Goal: Task Accomplishment & Management: Manage account settings

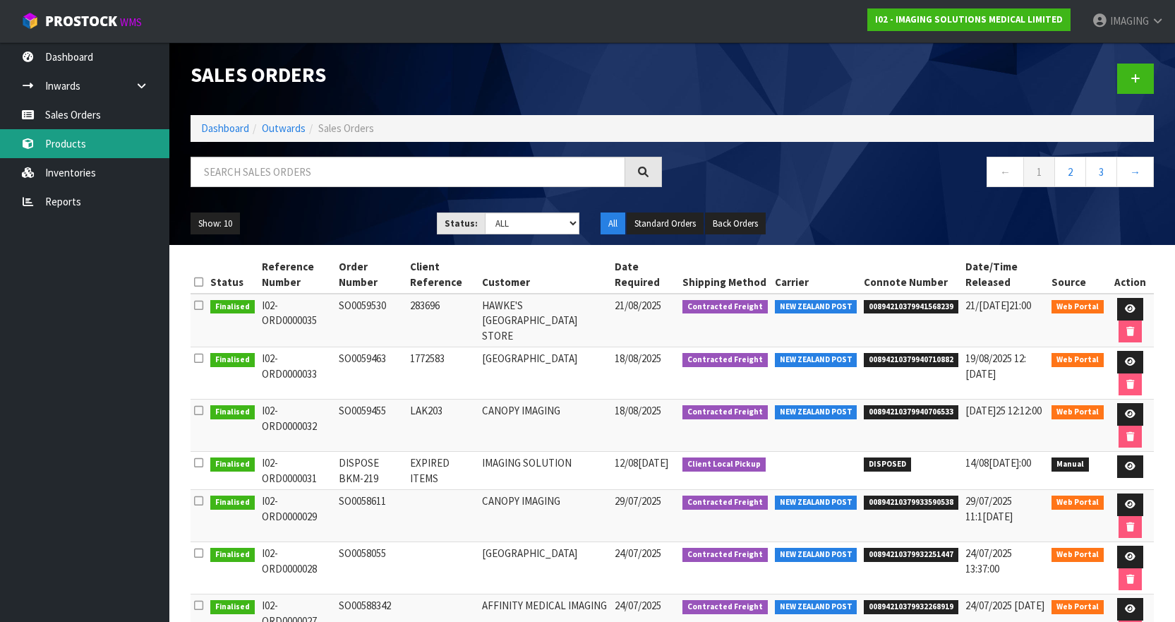
click at [71, 133] on link "Products" at bounding box center [84, 143] width 169 height 29
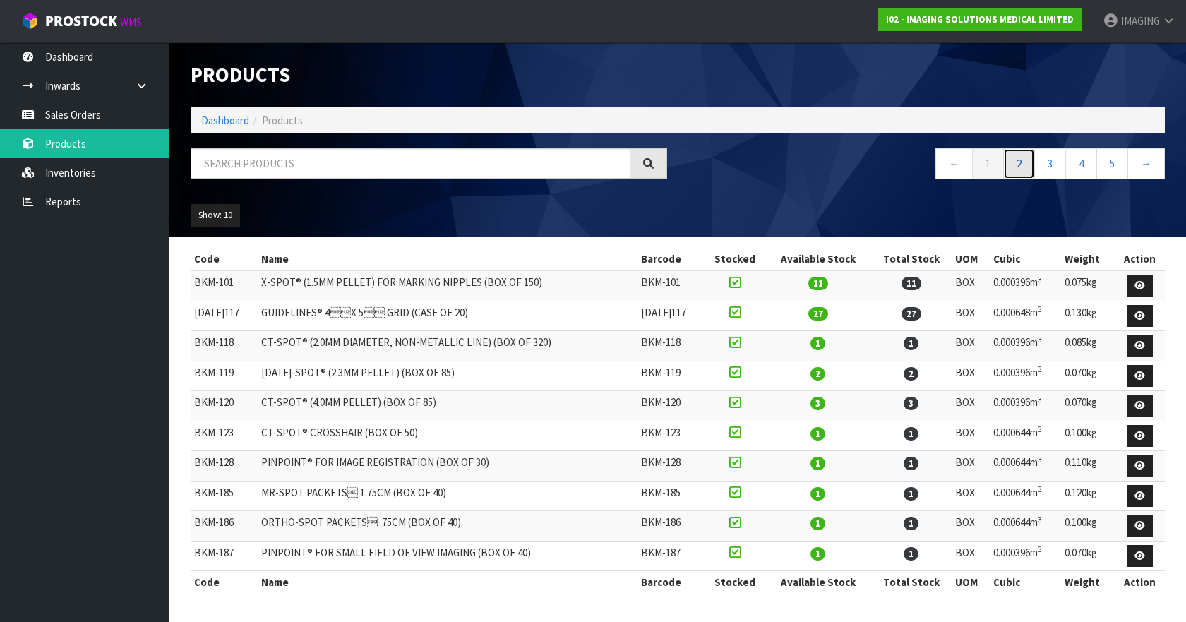
click at [1024, 162] on link "2" at bounding box center [1019, 163] width 32 height 30
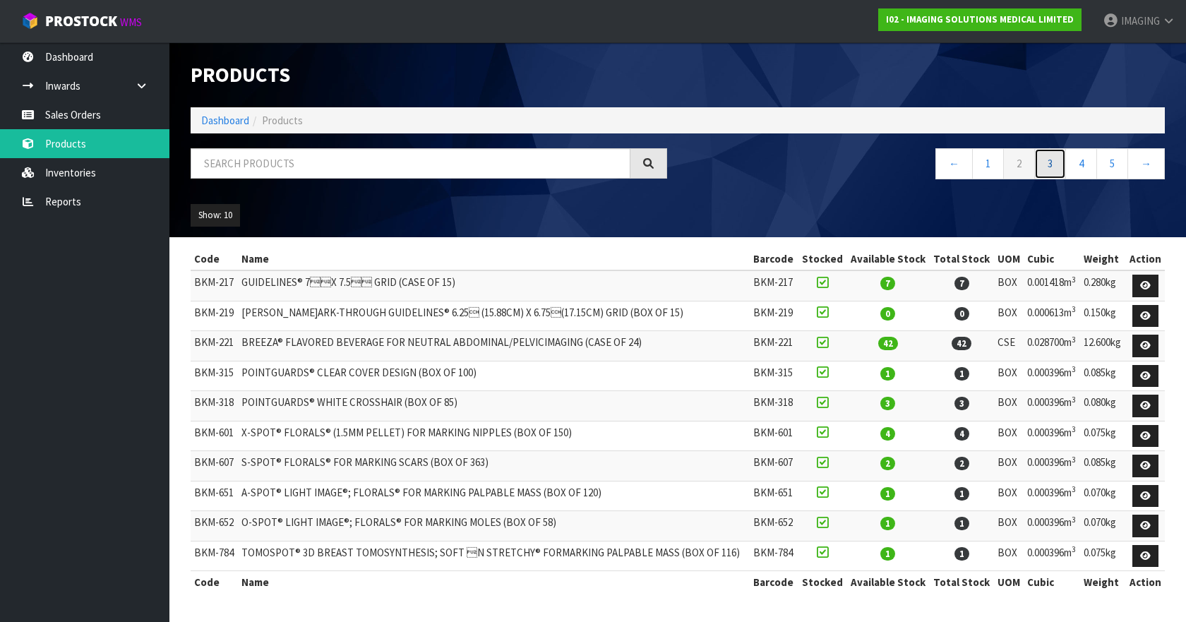
click at [1045, 163] on link "3" at bounding box center [1050, 163] width 32 height 30
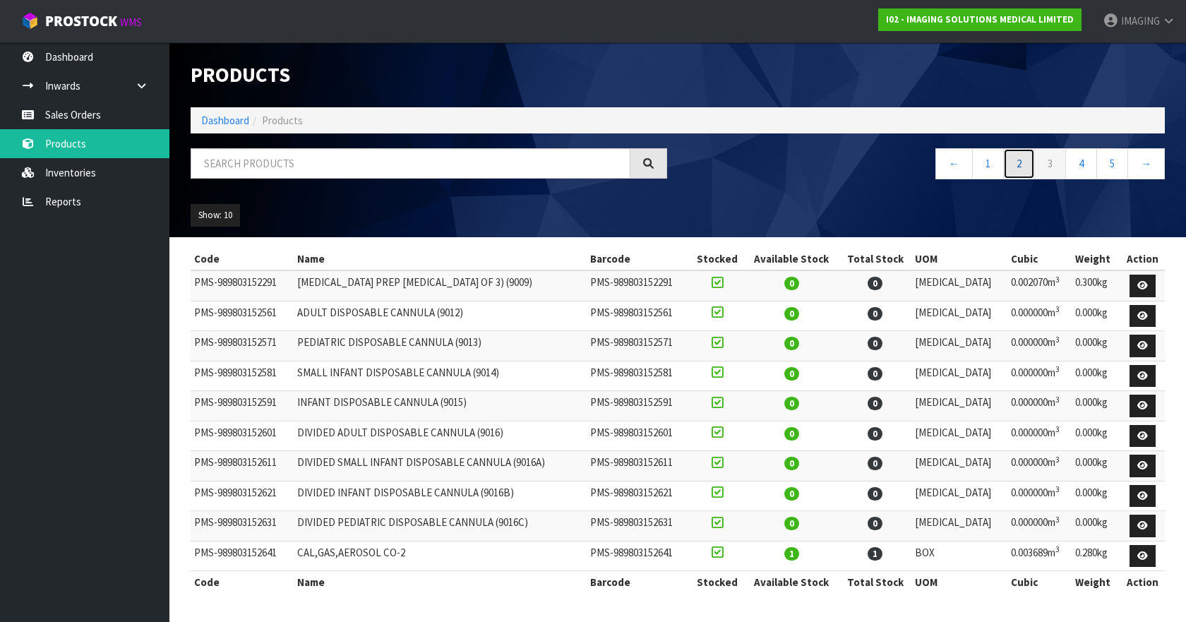
click at [1011, 164] on link "2" at bounding box center [1019, 163] width 32 height 30
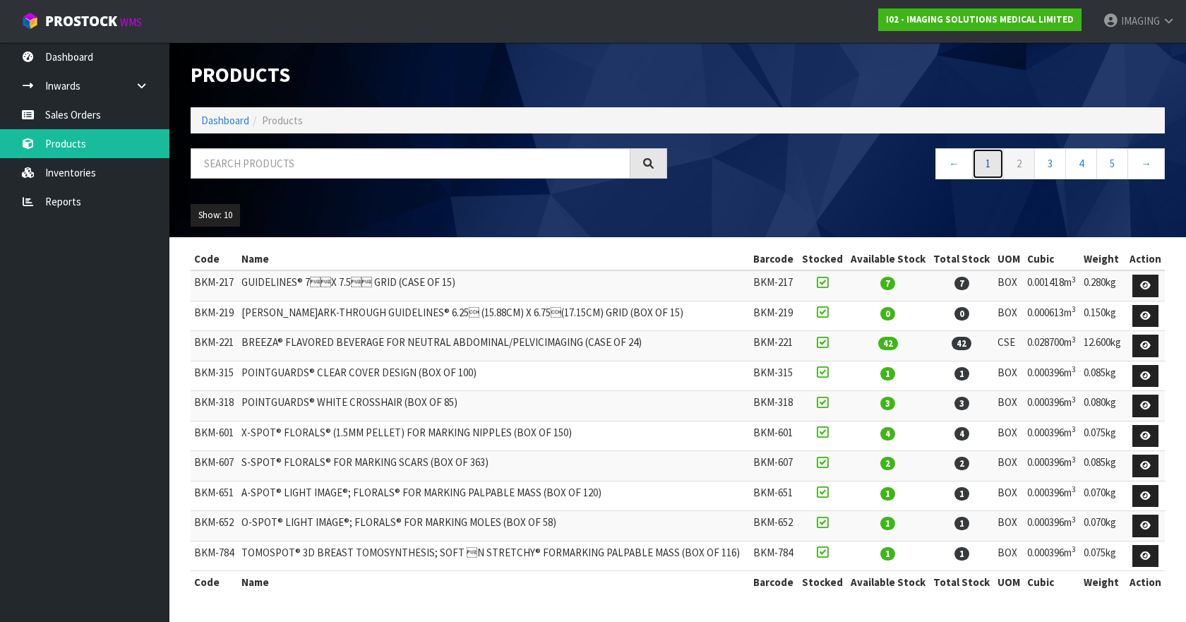
click at [986, 159] on link "1" at bounding box center [988, 163] width 32 height 30
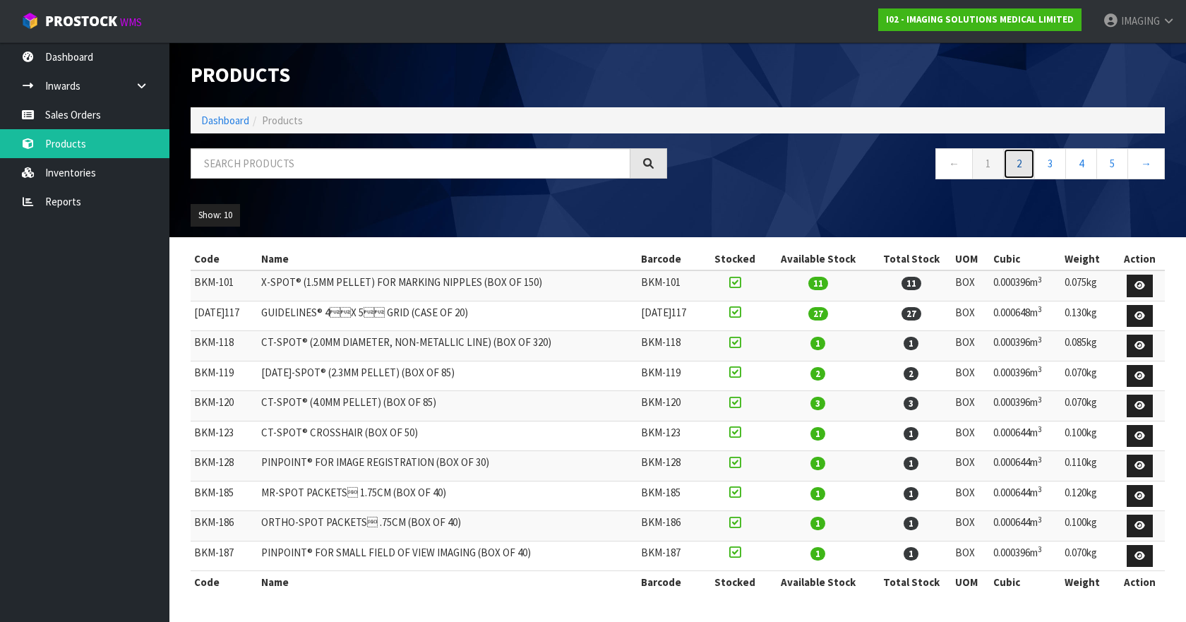
click at [1021, 164] on link "2" at bounding box center [1019, 163] width 32 height 30
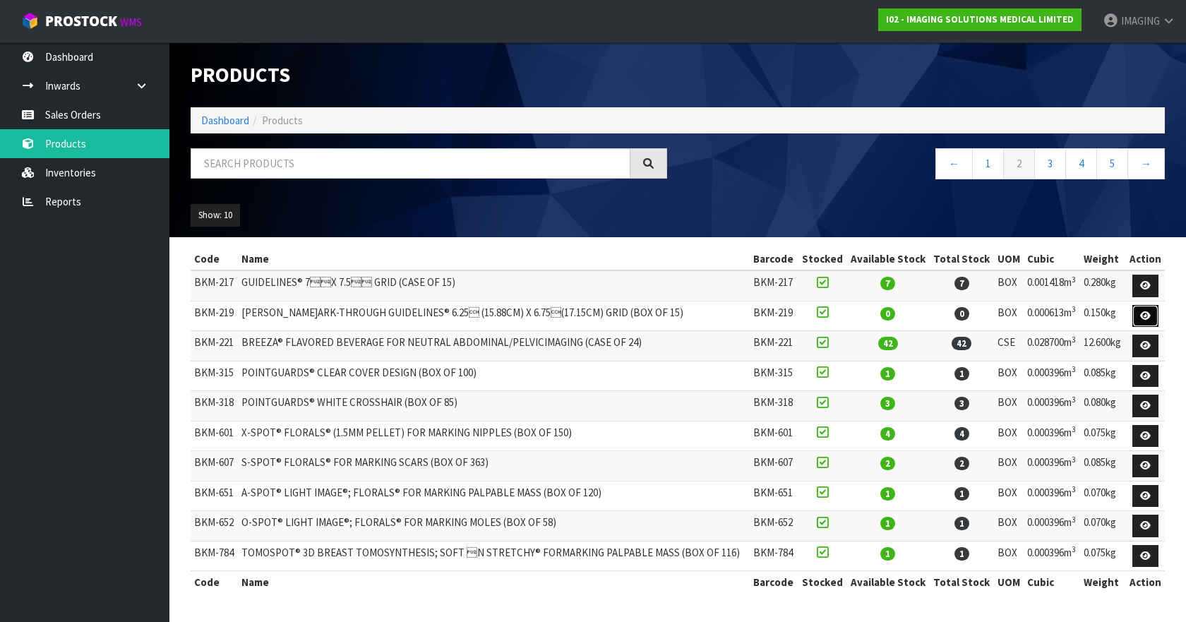
click at [1147, 319] on icon at bounding box center [1145, 315] width 11 height 9
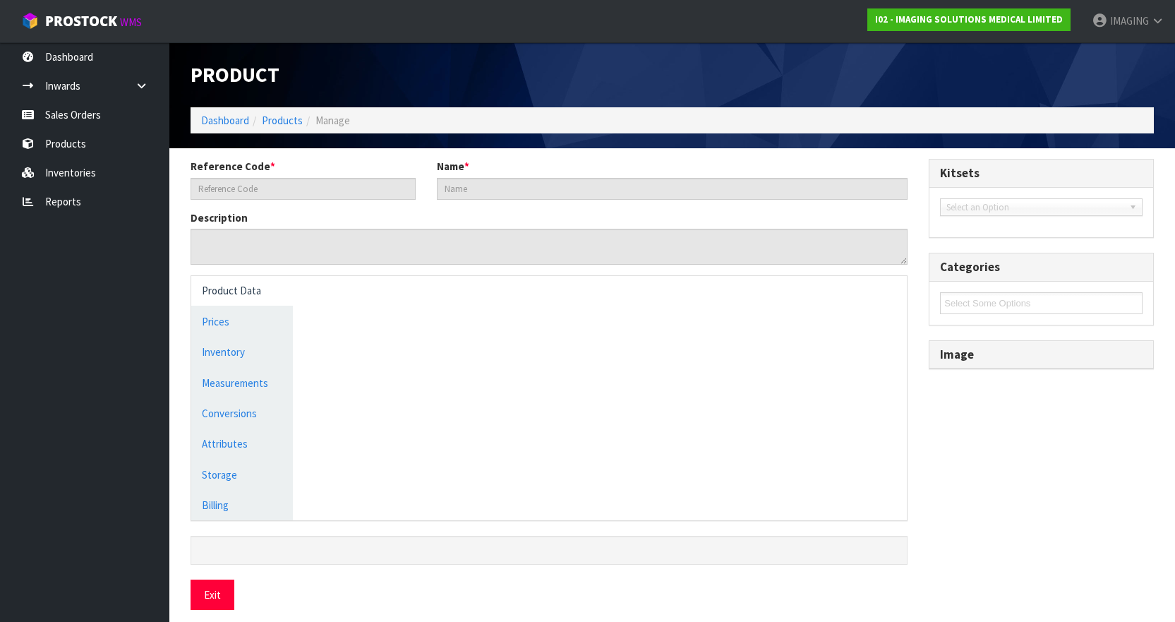
type input "BKM-219"
type input "[PERSON_NAME]ARK-THROUGH GUIDELINES® 6.25 (15.88CM) X 6.75(17.15CM) GRID (BOX…"
type textarea "[PERSON_NAME]ARK-THROUGH GUIDELINES® 6.25 (15.88CM) X 6.75(17.15CM) GRID (BOX…"
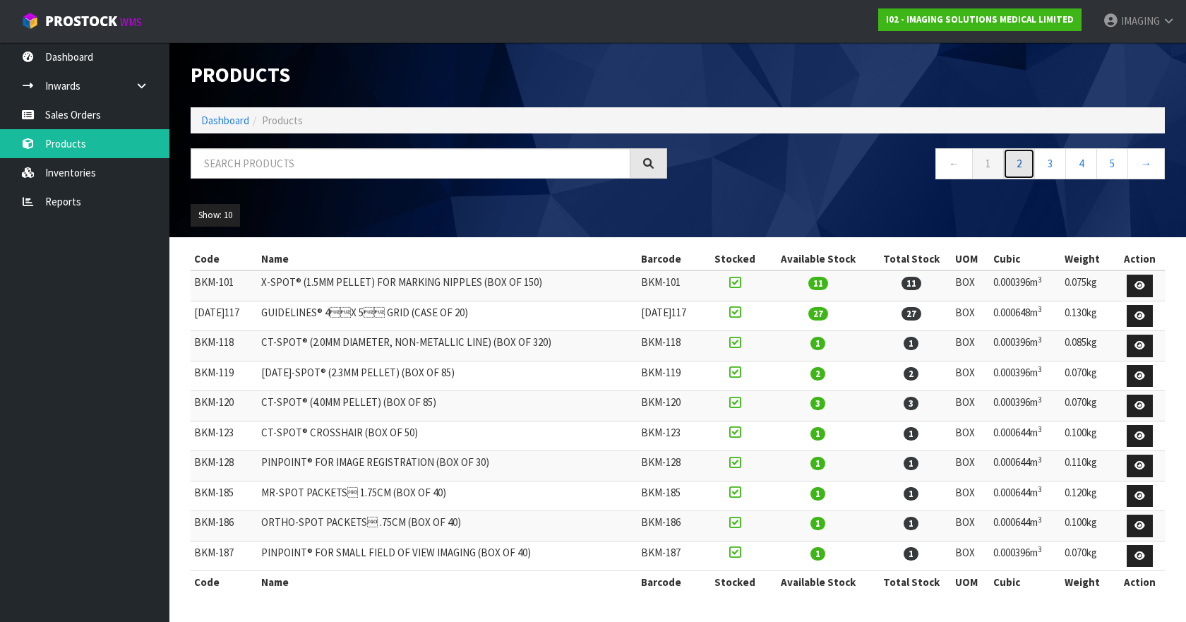
click at [1022, 166] on link "2" at bounding box center [1019, 163] width 32 height 30
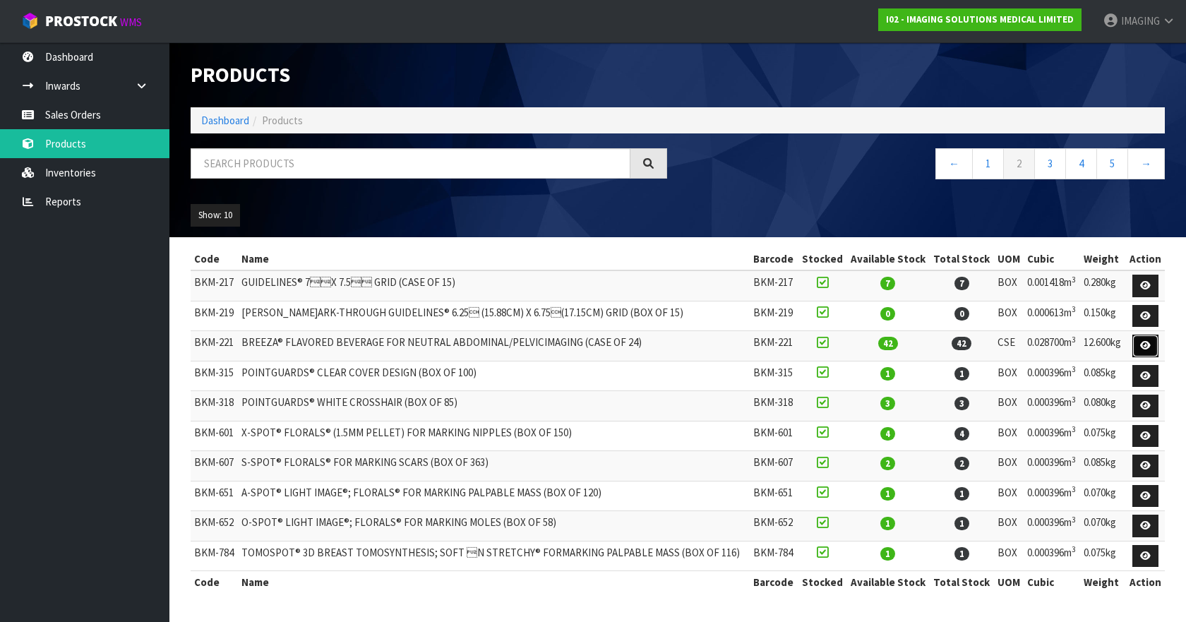
click at [1148, 343] on icon at bounding box center [1145, 345] width 11 height 9
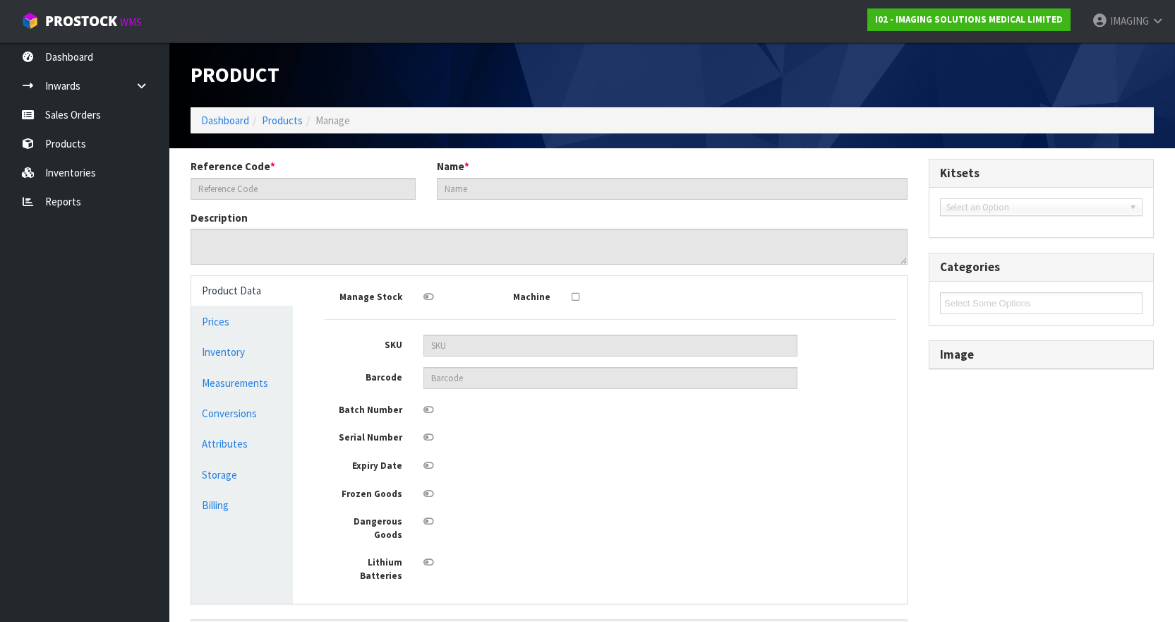
type input "BKM-221"
type input "BREEZA® FLAVORED BEVERAGE FOR NEUTRAL ABDOMINAL/PELVICIMAGING (CASE OF 24)"
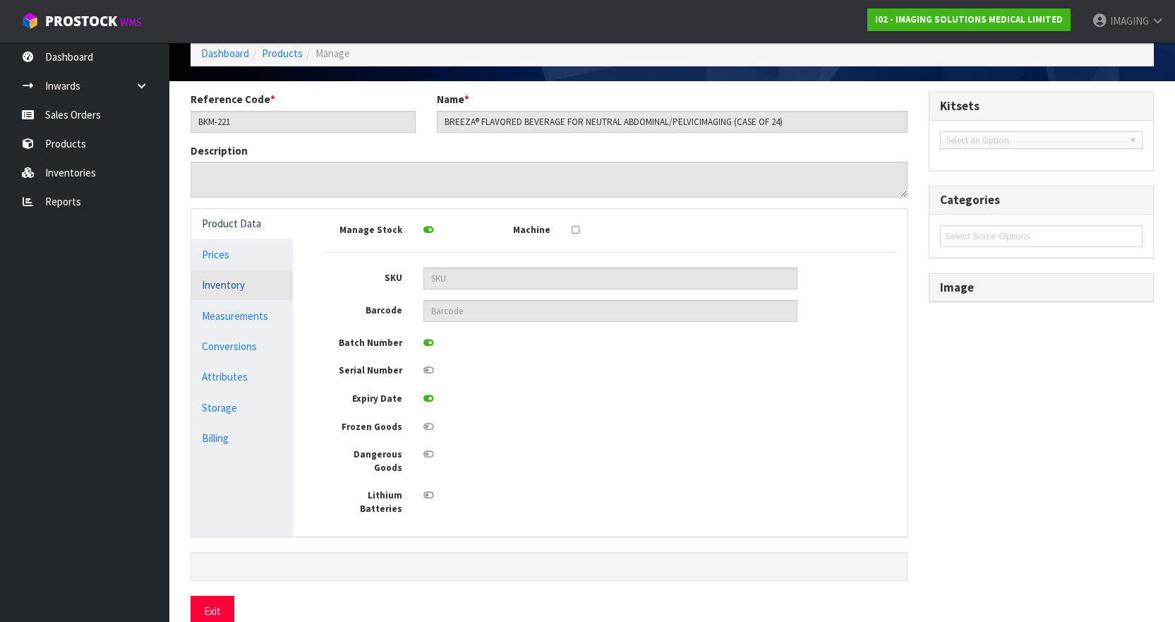
click at [215, 289] on link "Inventory" at bounding box center [242, 284] width 102 height 29
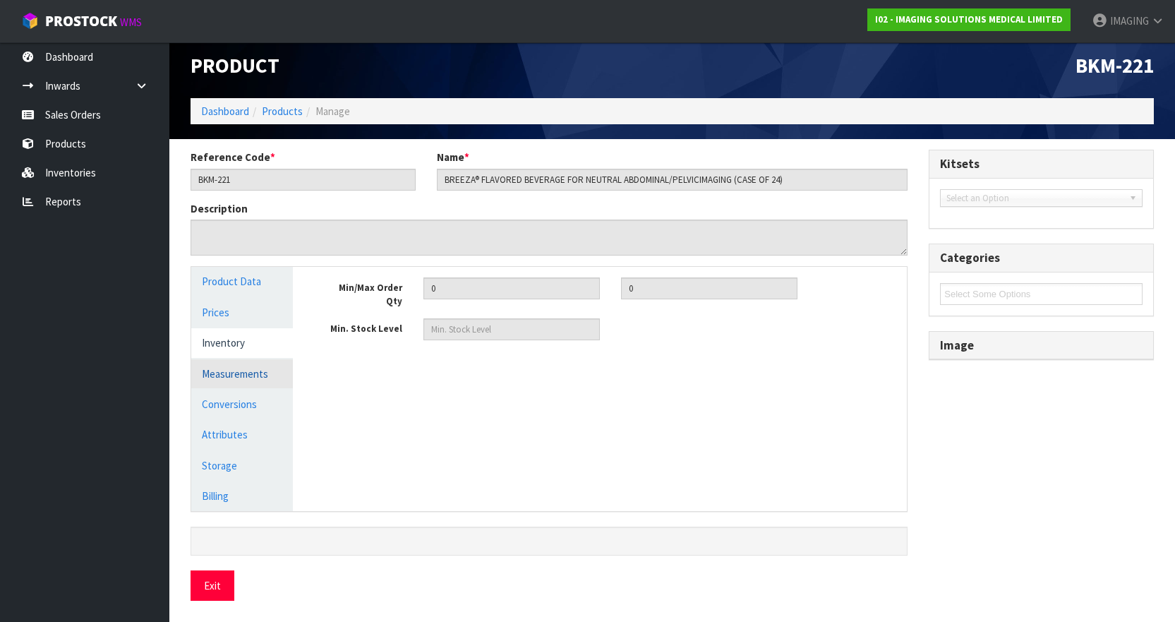
click at [226, 377] on link "Measurements" at bounding box center [242, 373] width 102 height 29
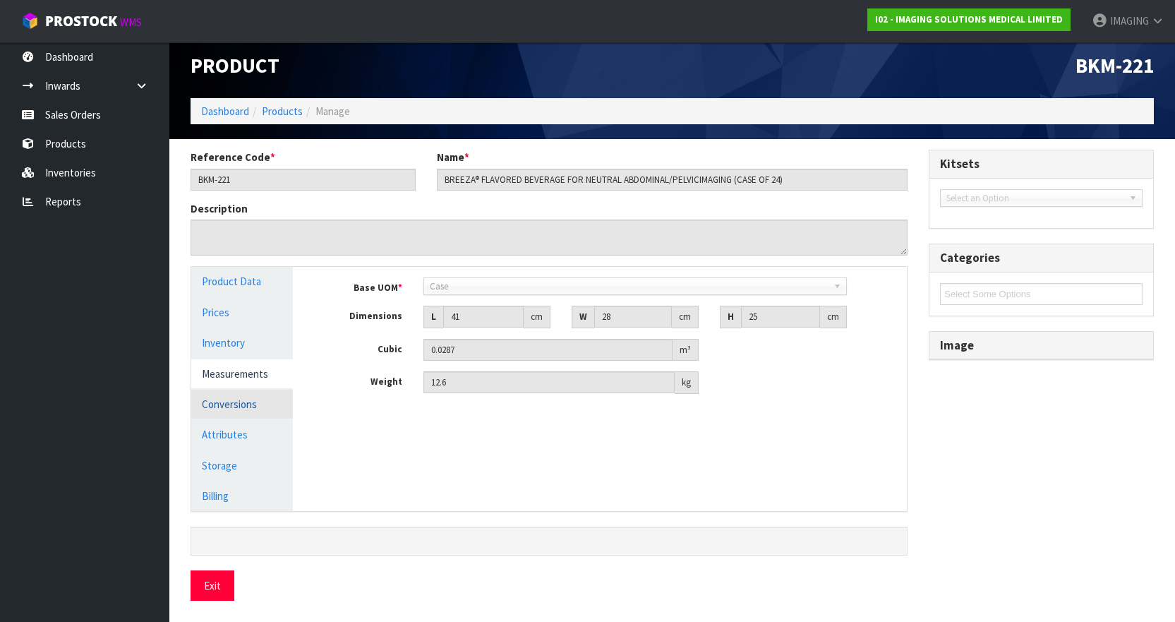
click at [225, 399] on link "Conversions" at bounding box center [242, 404] width 102 height 29
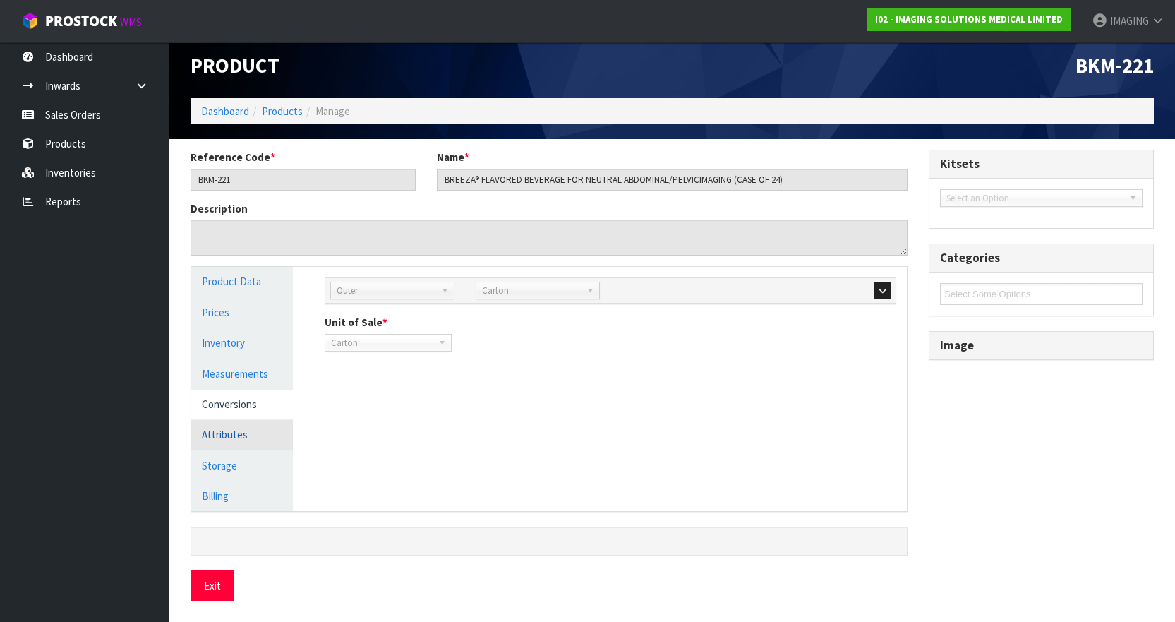
click at [223, 434] on link "Attributes" at bounding box center [242, 434] width 102 height 29
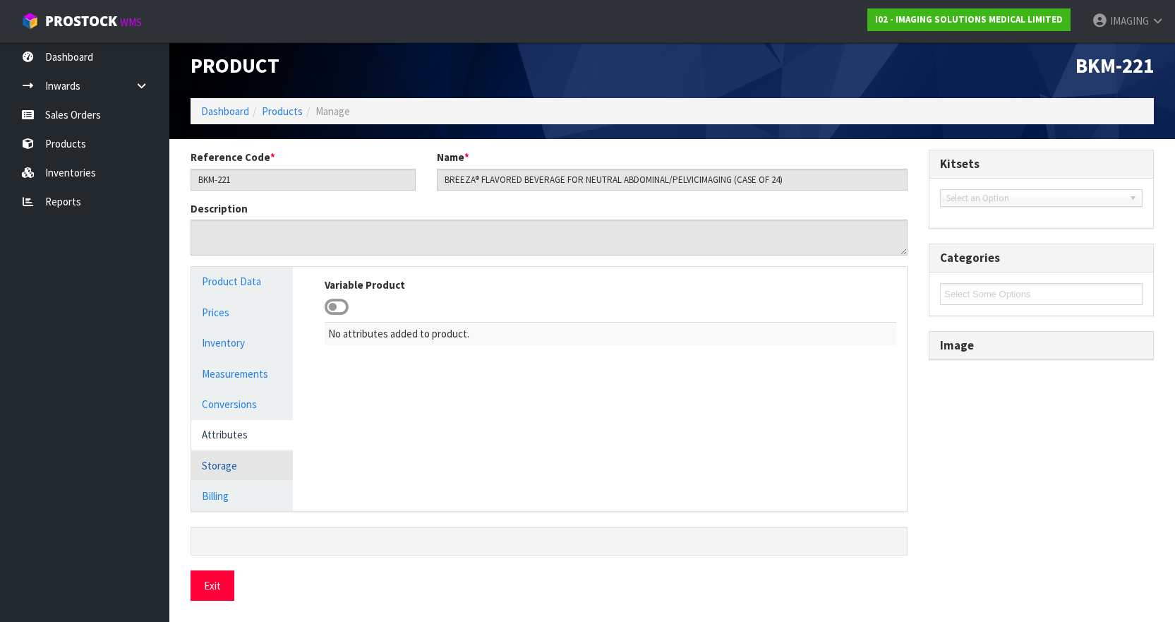
click at [223, 476] on link "Storage" at bounding box center [242, 465] width 102 height 29
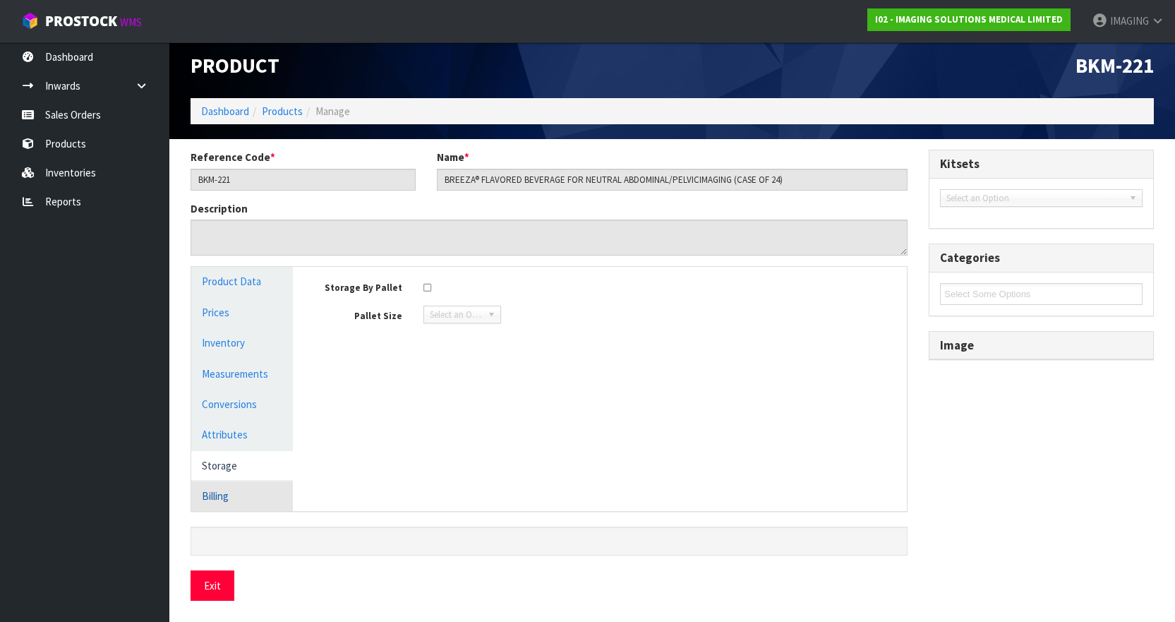
click at [215, 499] on link "Billing" at bounding box center [242, 495] width 102 height 29
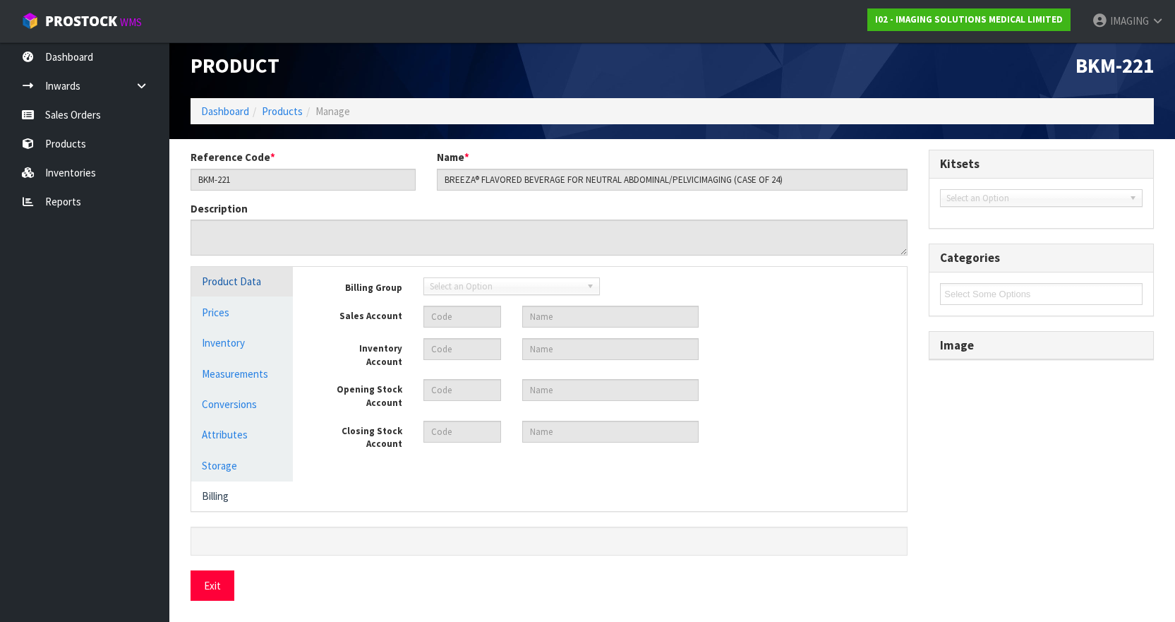
click at [234, 282] on link "Product Data" at bounding box center [242, 281] width 102 height 29
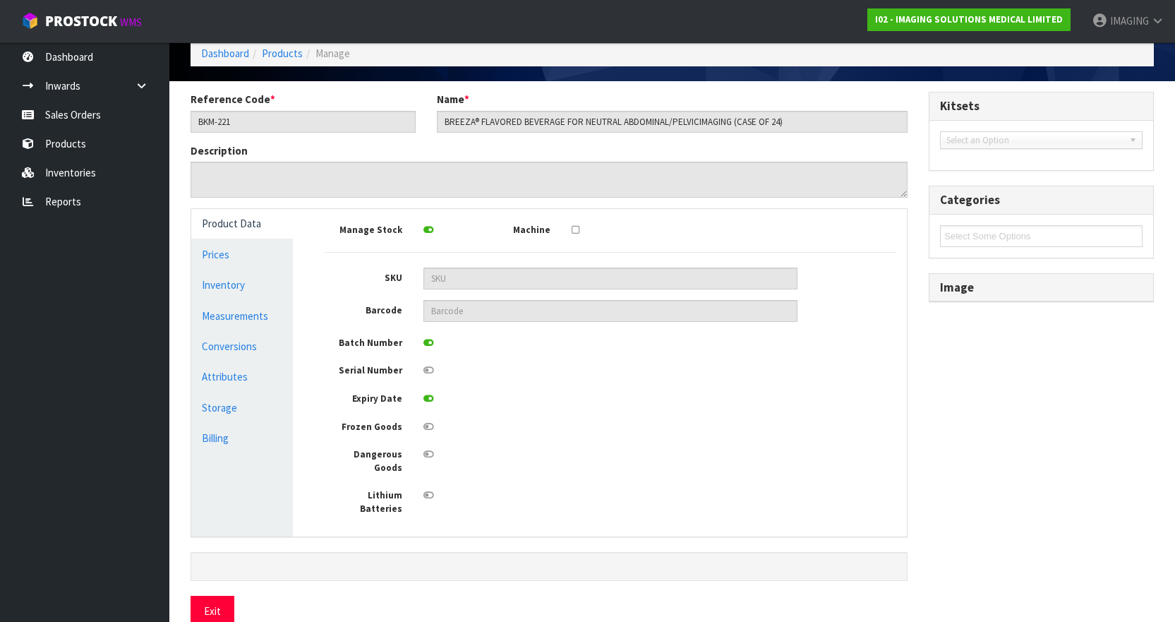
click at [380, 342] on label "Batch Number" at bounding box center [363, 341] width 99 height 18
click at [285, 52] on link "Products" at bounding box center [282, 53] width 41 height 13
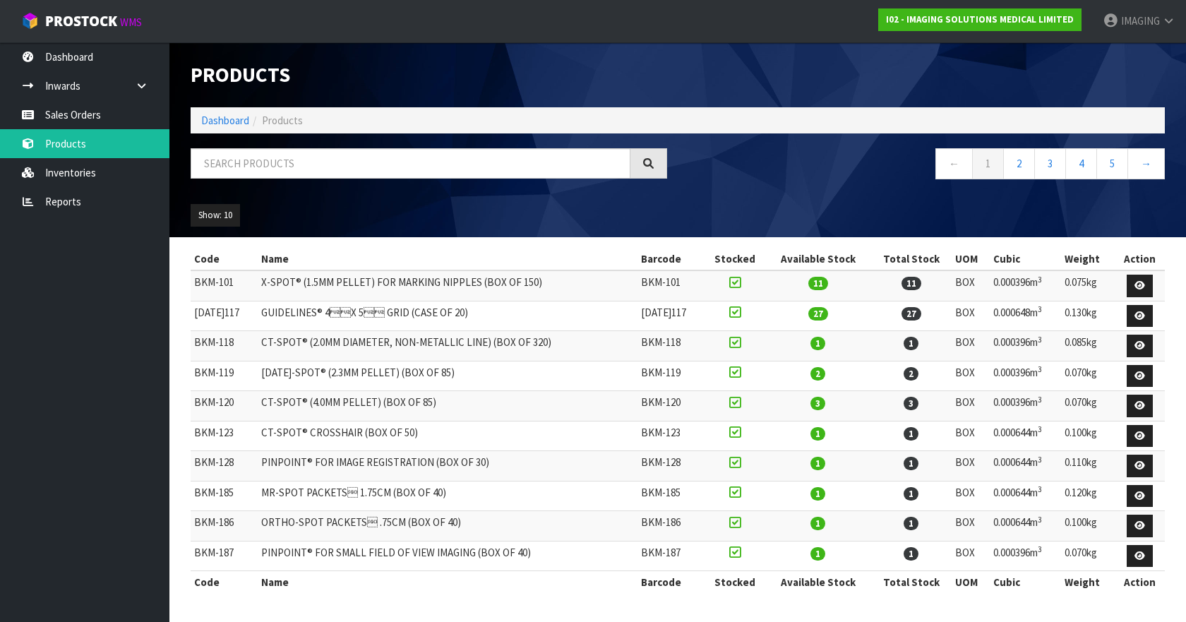
click at [729, 343] on icon at bounding box center [734, 342] width 11 height 13
click at [0, 0] on input "checkbox" at bounding box center [0, 0] width 0 height 0
click at [729, 343] on icon at bounding box center [734, 342] width 11 height 13
click at [0, 0] on input "checkbox" at bounding box center [0, 0] width 0 height 0
click at [1145, 313] on icon at bounding box center [1139, 315] width 11 height 9
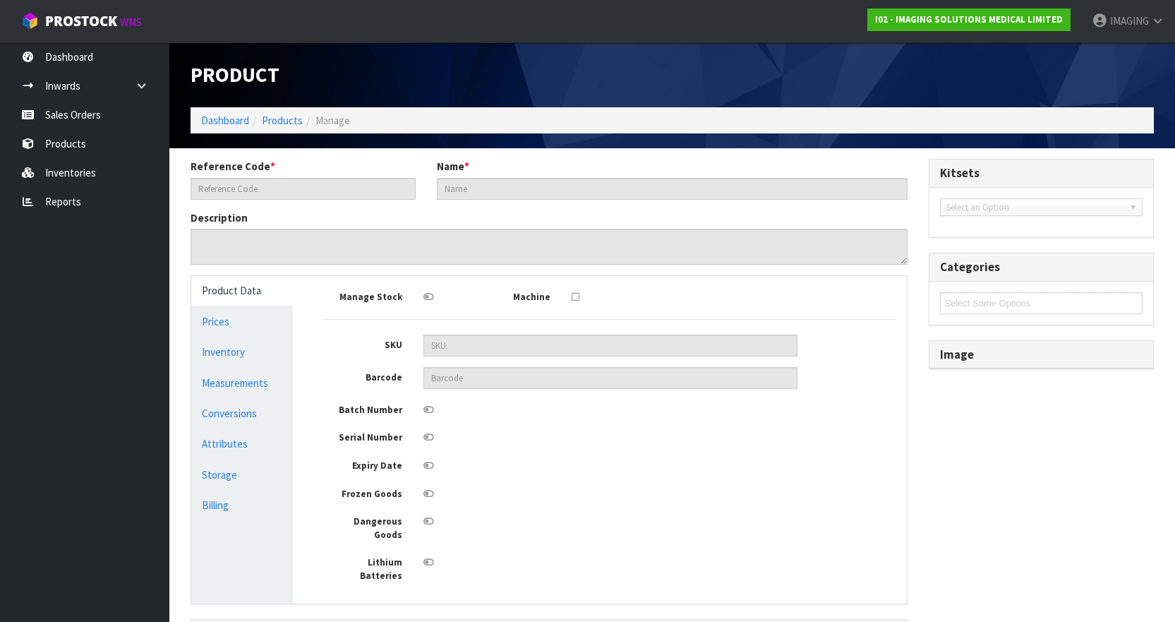
type input "[DATE]117"
type input "GUIDELINES® 4X 5 GRID (CASE OF 20)"
type textarea "GUIDELINES® 4X 5 GRID (CASE OF 20)"
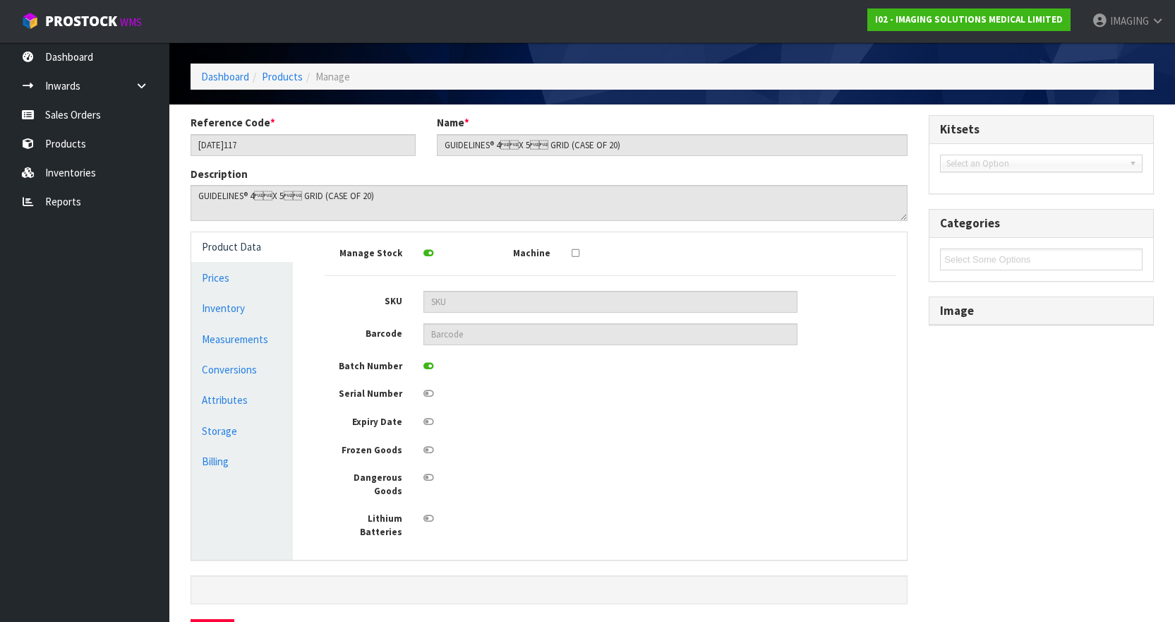
scroll to position [67, 0]
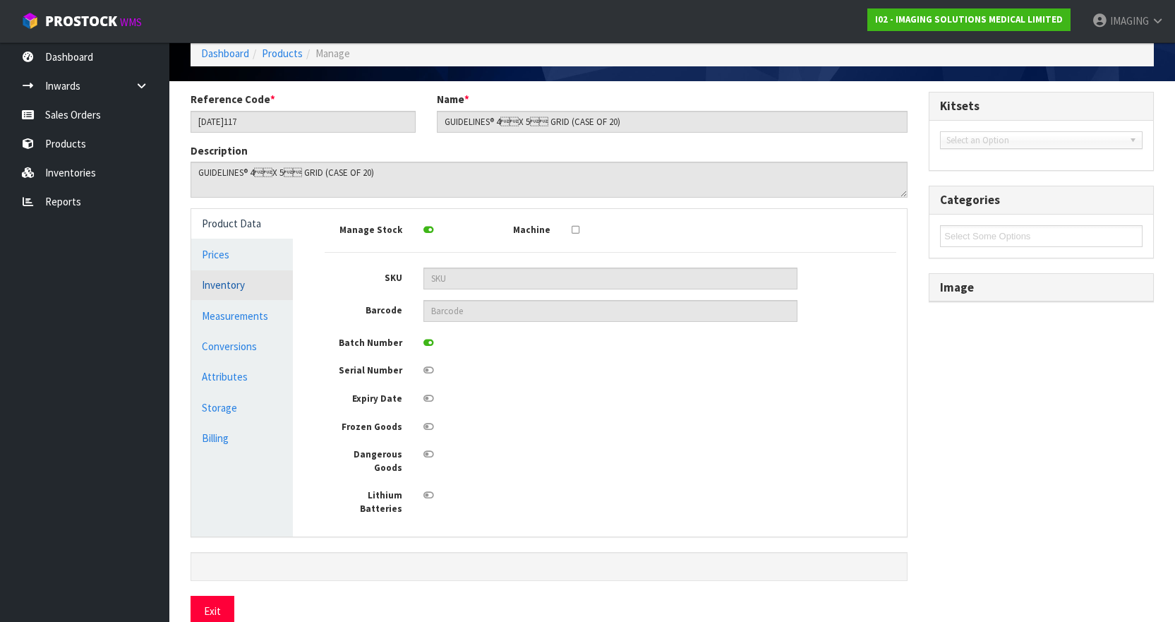
click at [211, 282] on link "Inventory" at bounding box center [242, 284] width 102 height 29
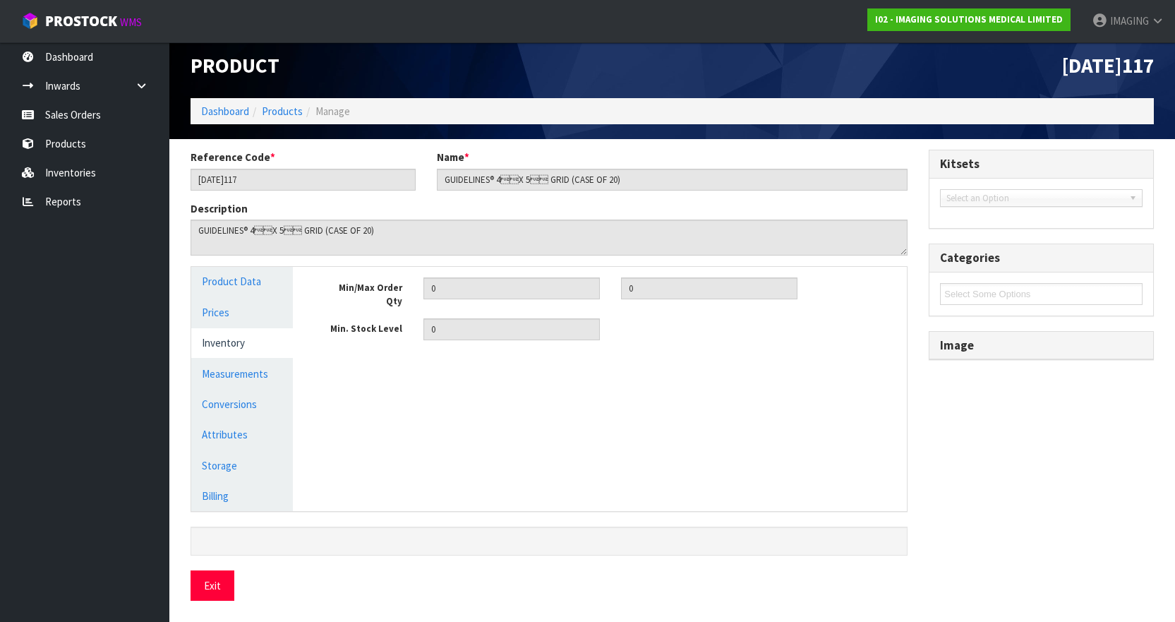
scroll to position [0, 0]
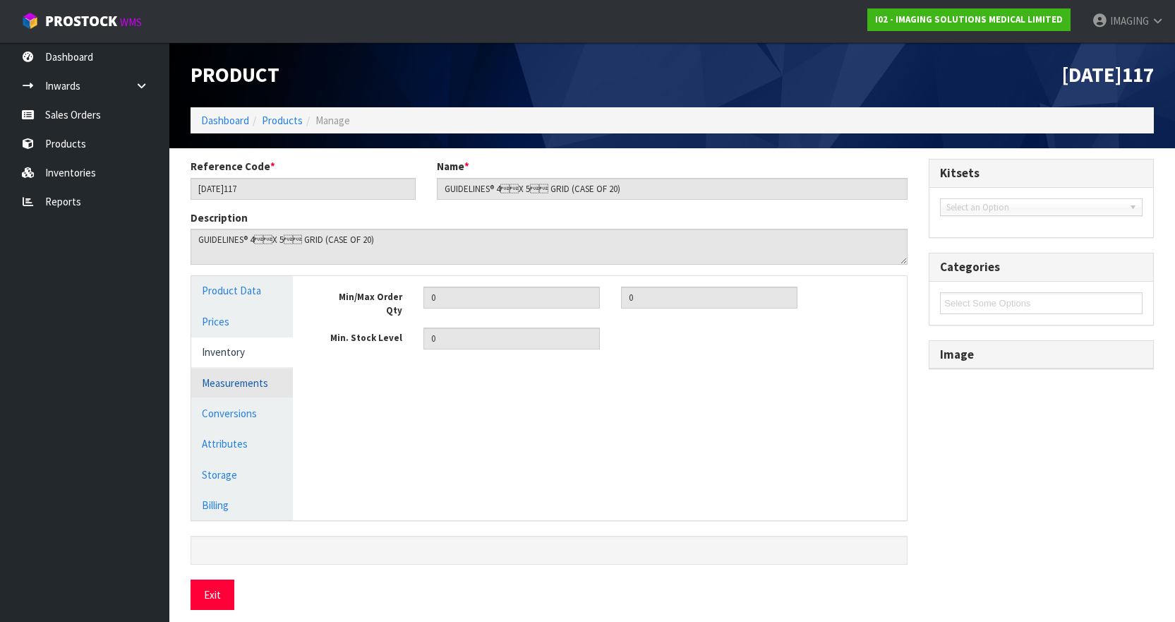
click at [218, 377] on link "Measurements" at bounding box center [242, 382] width 102 height 29
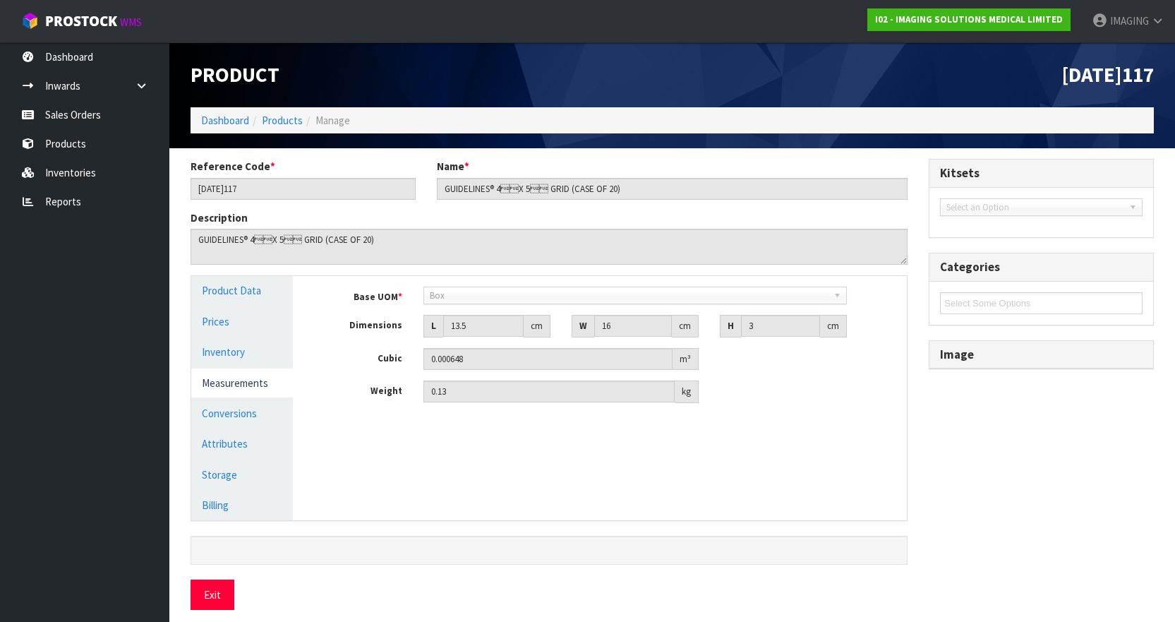
click at [455, 298] on span "Box" at bounding box center [629, 295] width 398 height 17
click at [234, 421] on link "Conversions" at bounding box center [242, 413] width 102 height 29
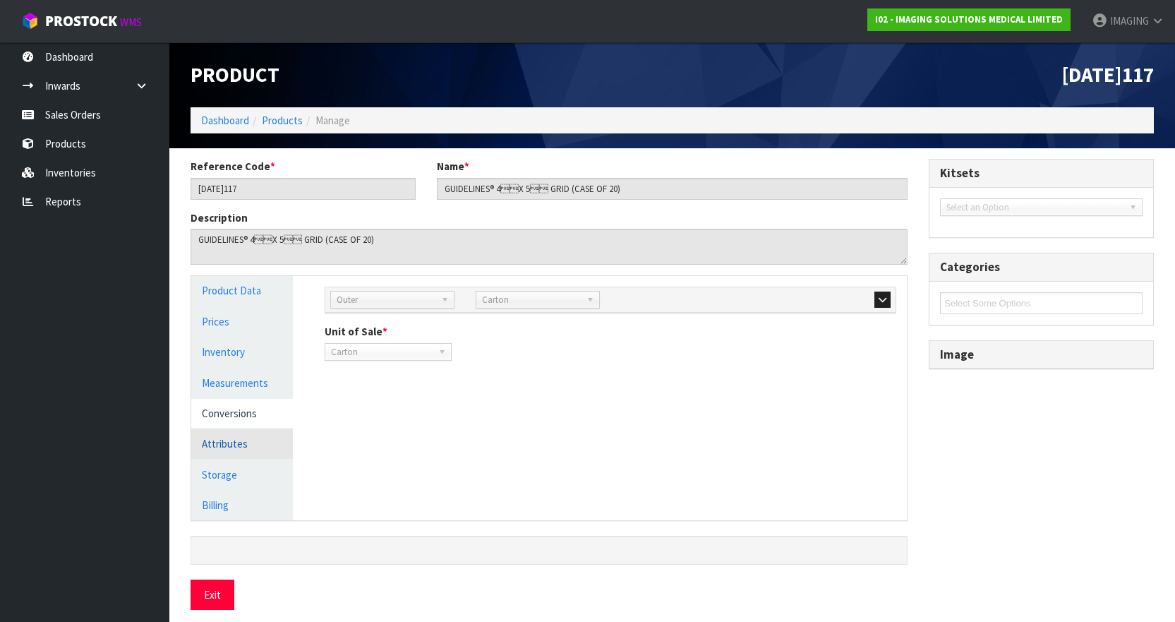
click at [227, 443] on link "Attributes" at bounding box center [242, 443] width 102 height 29
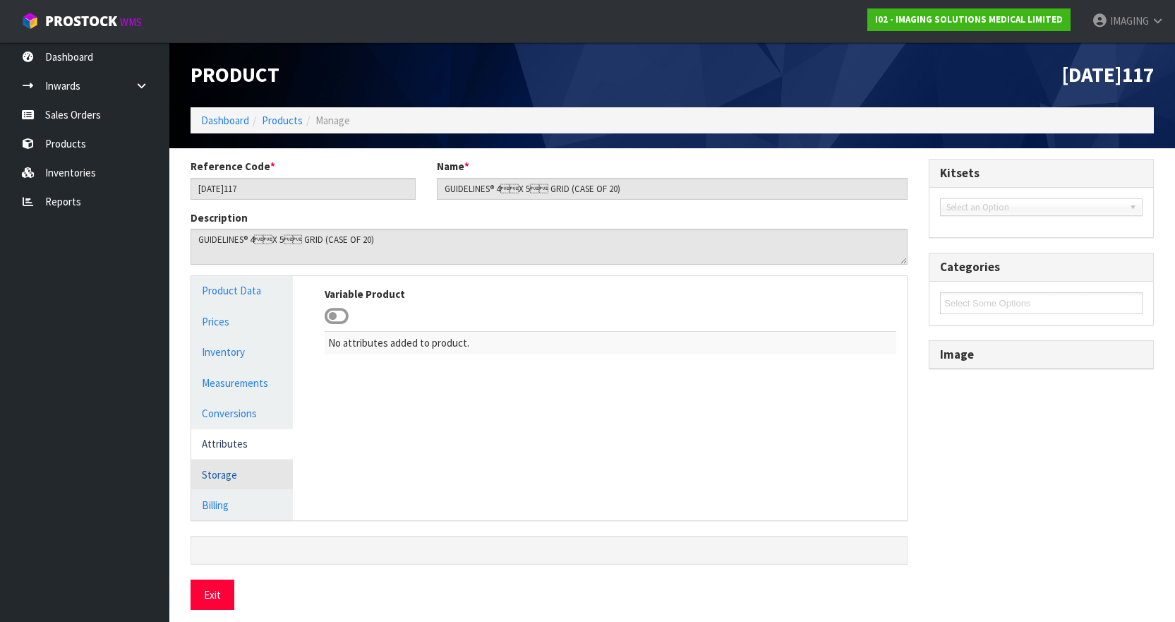
click at [227, 481] on link "Storage" at bounding box center [242, 474] width 102 height 29
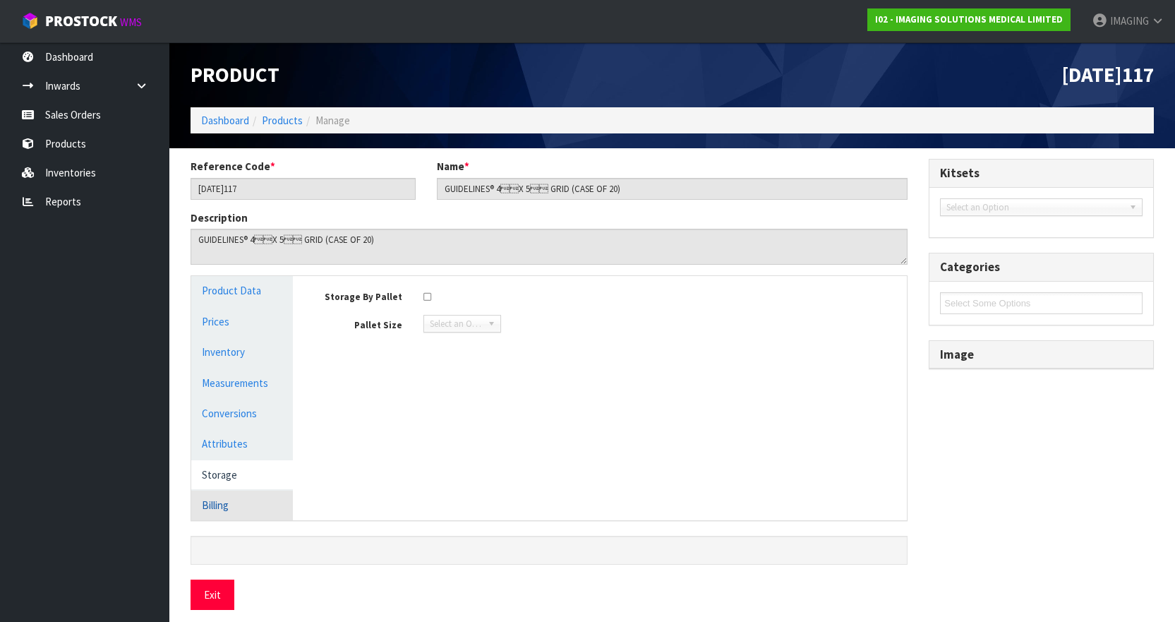
click at [220, 508] on link "Billing" at bounding box center [242, 505] width 102 height 29
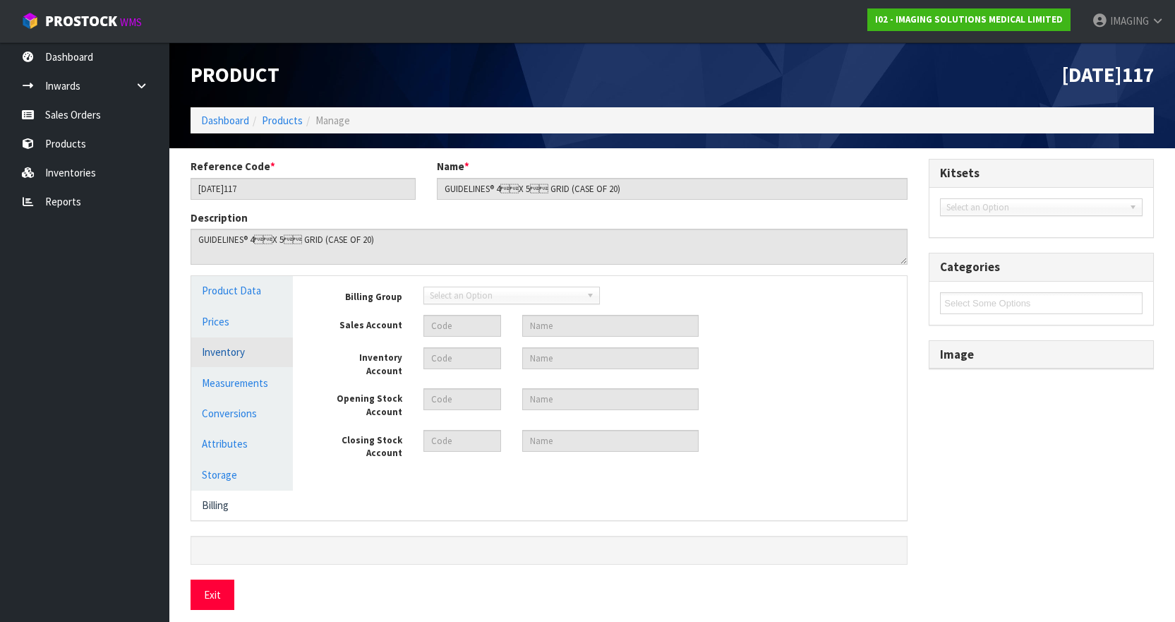
click at [220, 352] on link "Inventory" at bounding box center [242, 351] width 102 height 29
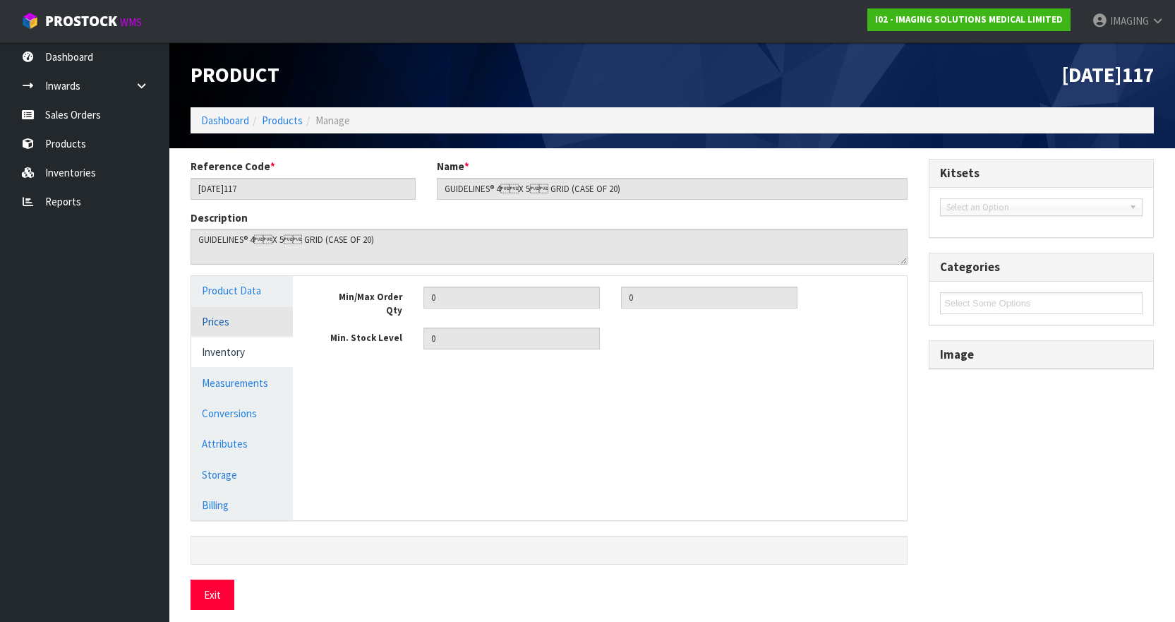
click at [208, 320] on link "Prices" at bounding box center [242, 321] width 102 height 29
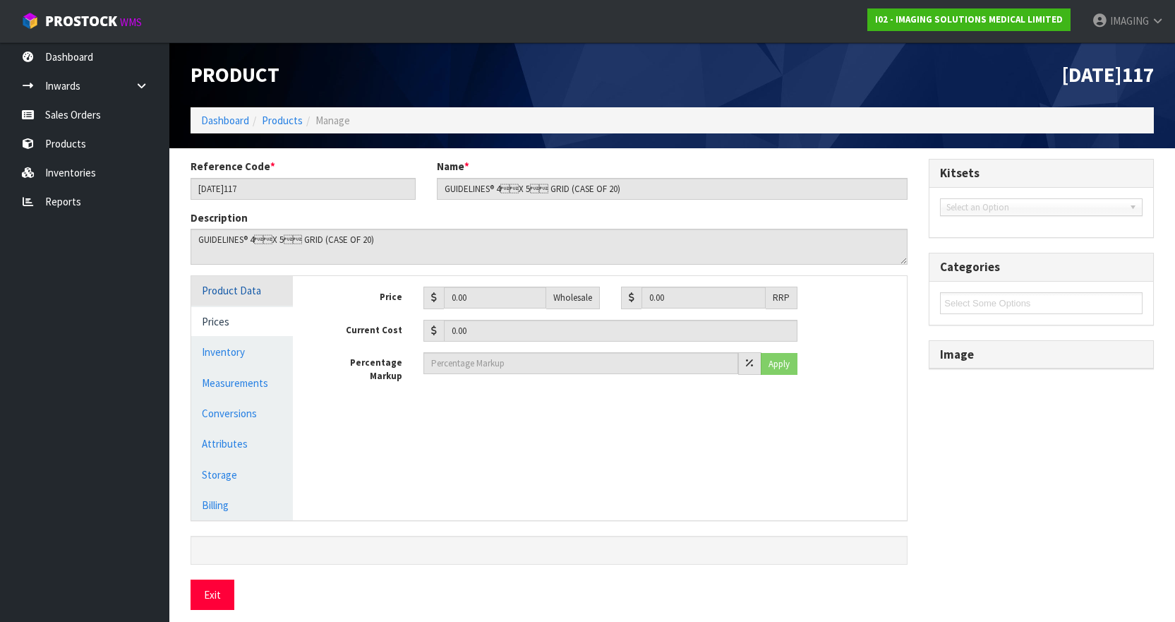
click at [223, 289] on link "Product Data" at bounding box center [242, 290] width 102 height 29
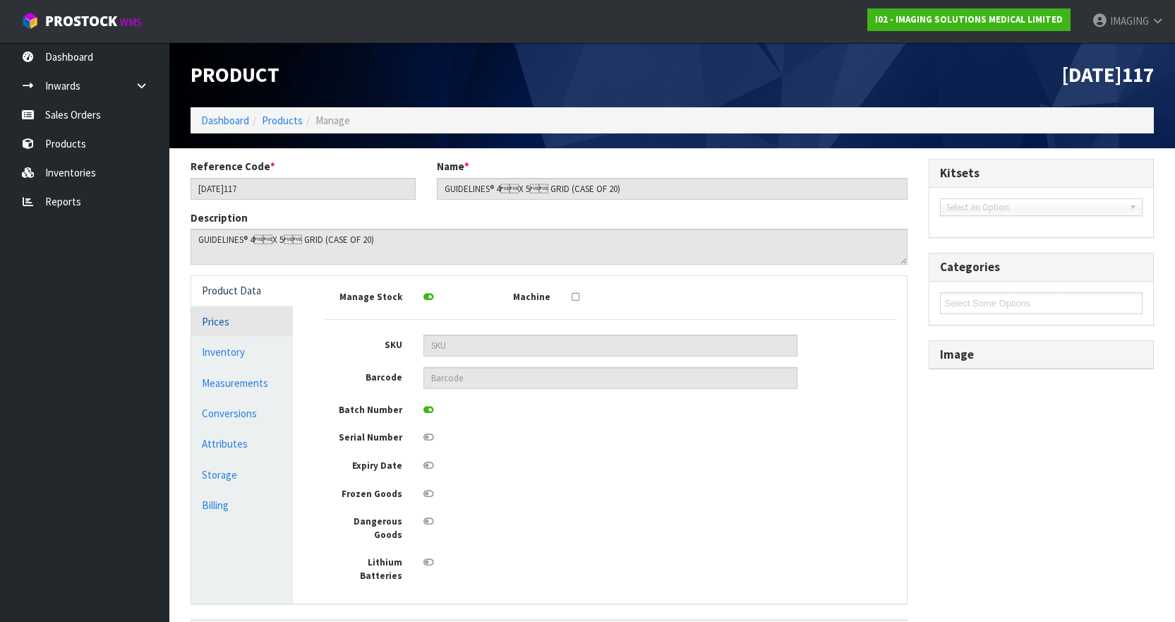
click at [215, 325] on link "Prices" at bounding box center [242, 321] width 102 height 29
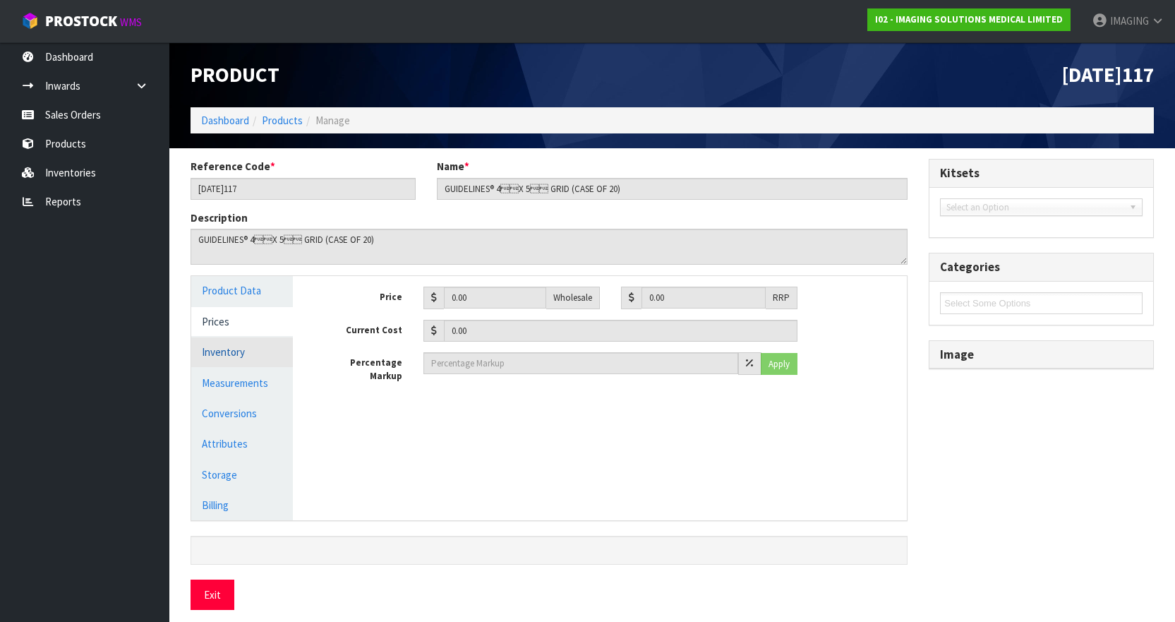
click at [215, 349] on link "Inventory" at bounding box center [242, 351] width 102 height 29
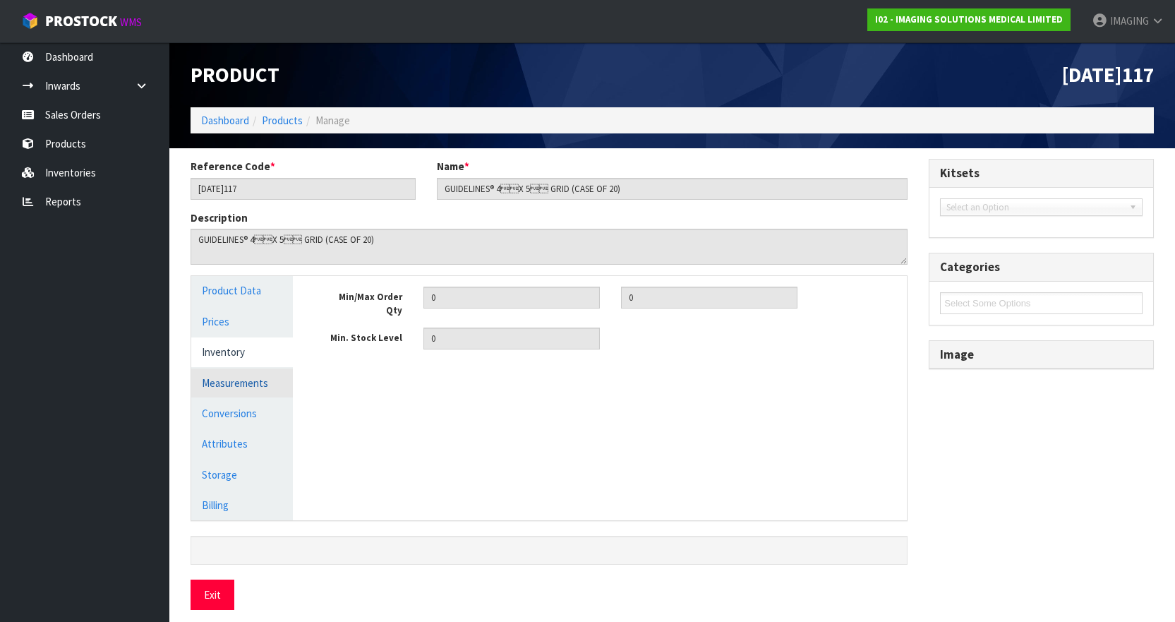
click at [215, 378] on link "Measurements" at bounding box center [242, 382] width 102 height 29
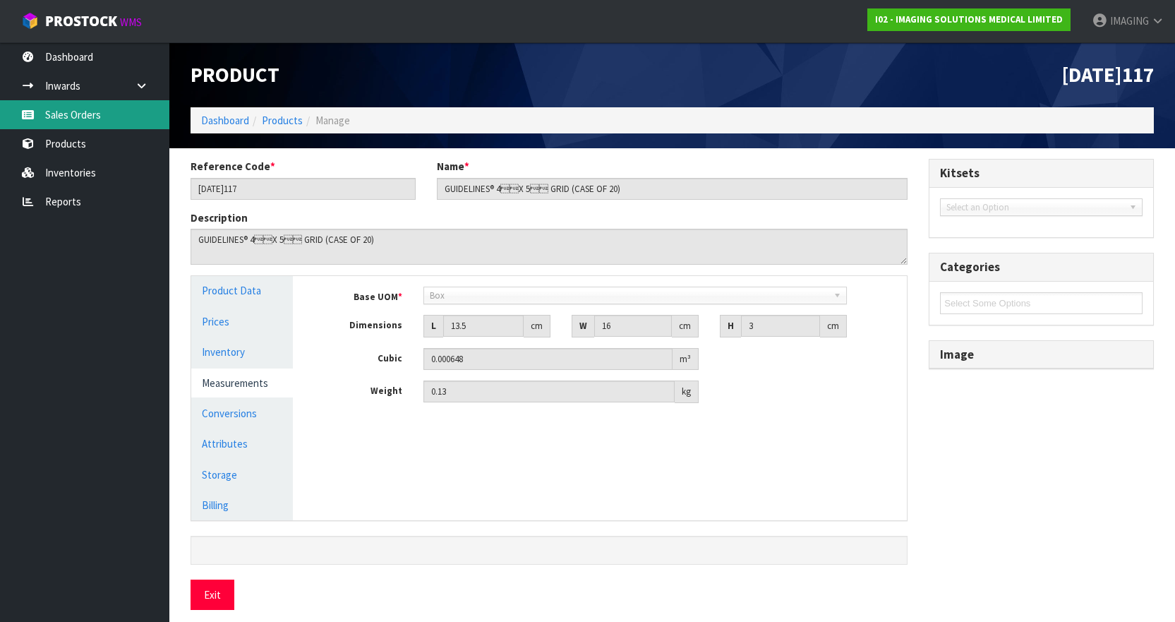
click at [83, 113] on link "Sales Orders" at bounding box center [84, 114] width 169 height 29
